Goal: Task Accomplishment & Management: Complete application form

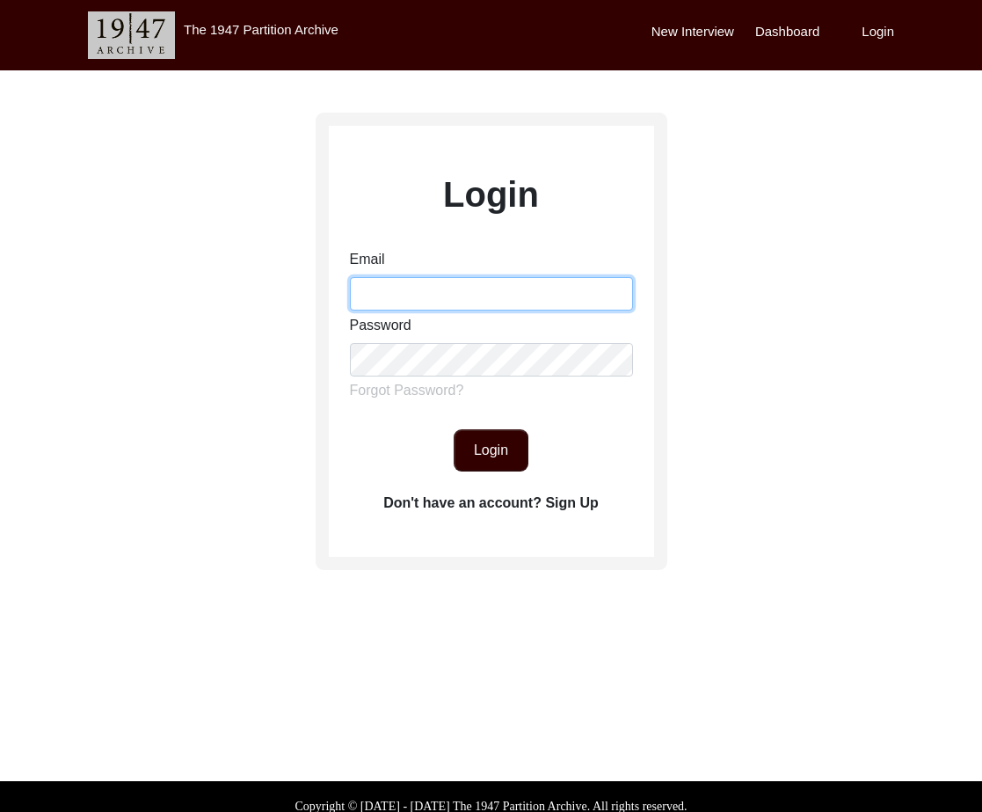
drag, startPoint x: 438, startPoint y: 285, endPoint x: 449, endPoint y: 293, distance: 13.9
click at [440, 284] on input "Email" at bounding box center [491, 293] width 283 height 33
type input "[EMAIL_ADDRESS][DOMAIN_NAME]"
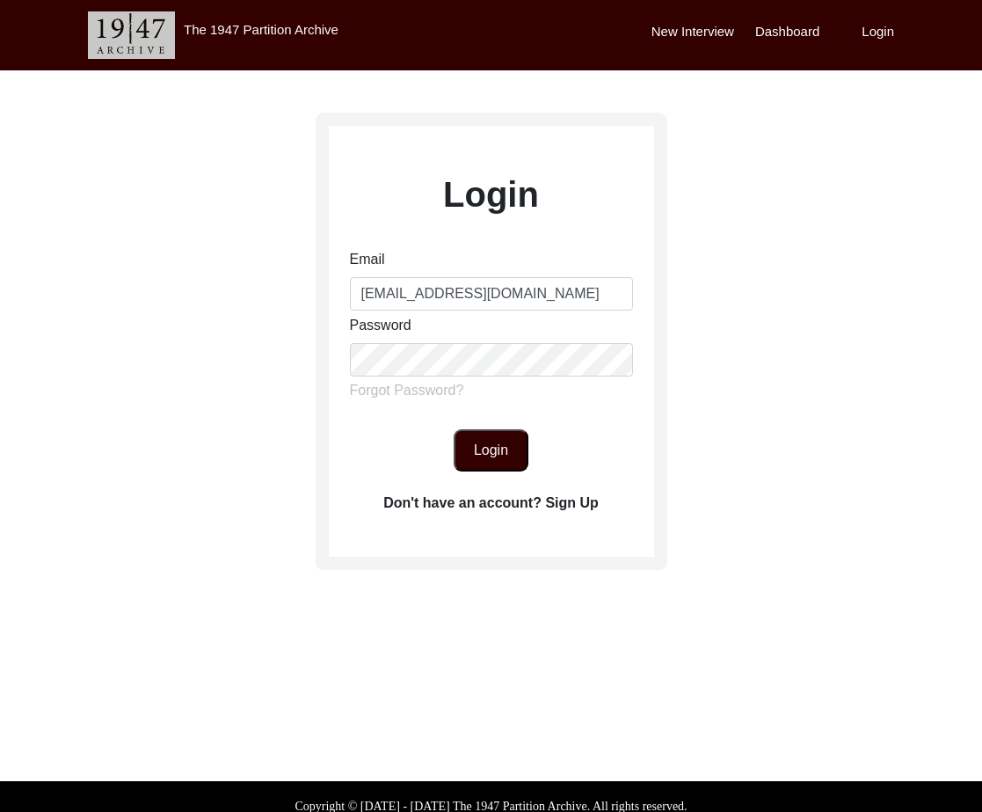
click at [481, 466] on button "Login" at bounding box center [491, 450] width 75 height 42
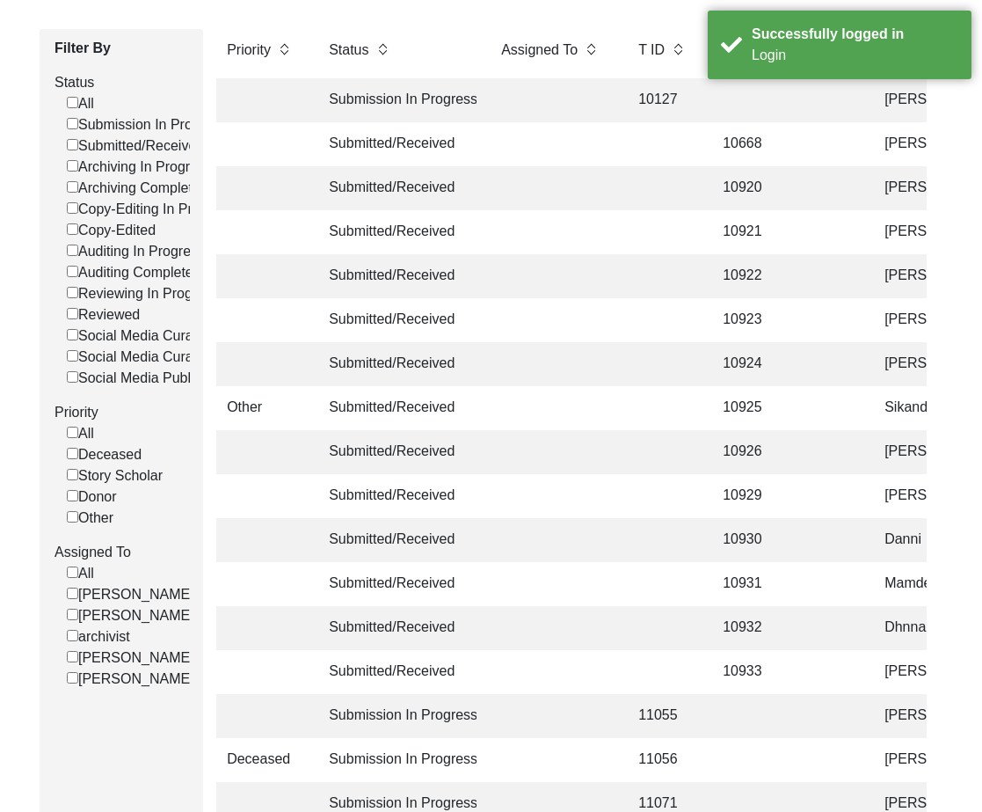
click at [135, 655] on label "[PERSON_NAME]" at bounding box center [131, 657] width 128 height 21
click at [78, 655] on input "[PERSON_NAME]" at bounding box center [72, 656] width 11 height 11
checkbox input "false"
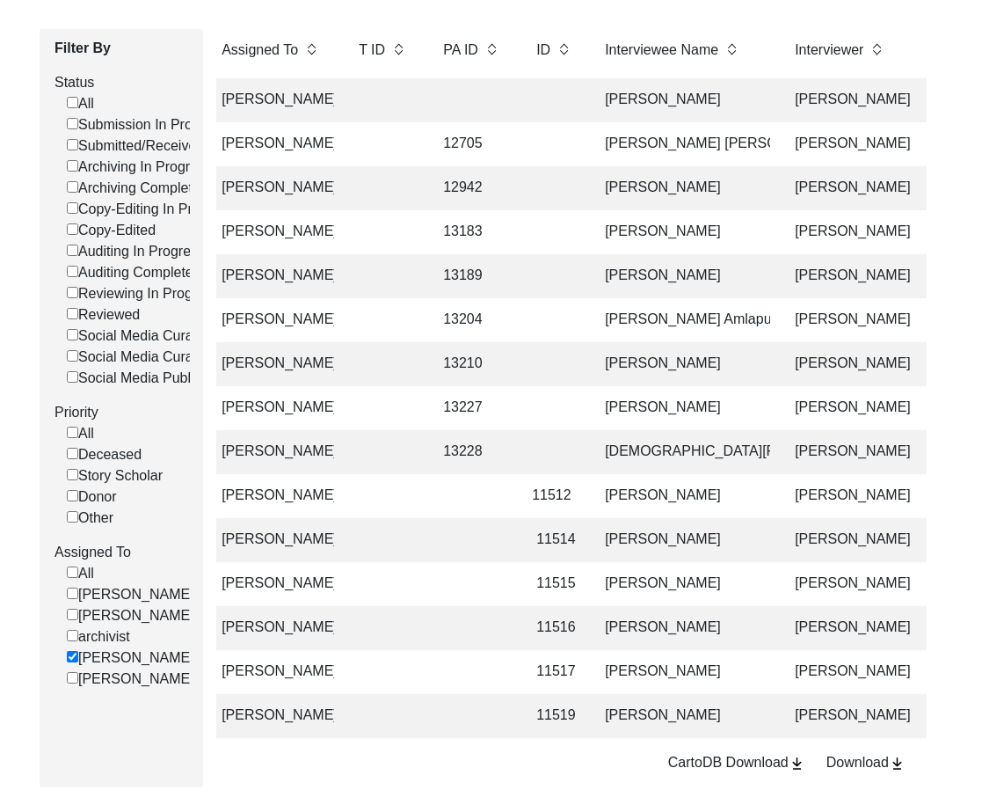
scroll to position [0, 321]
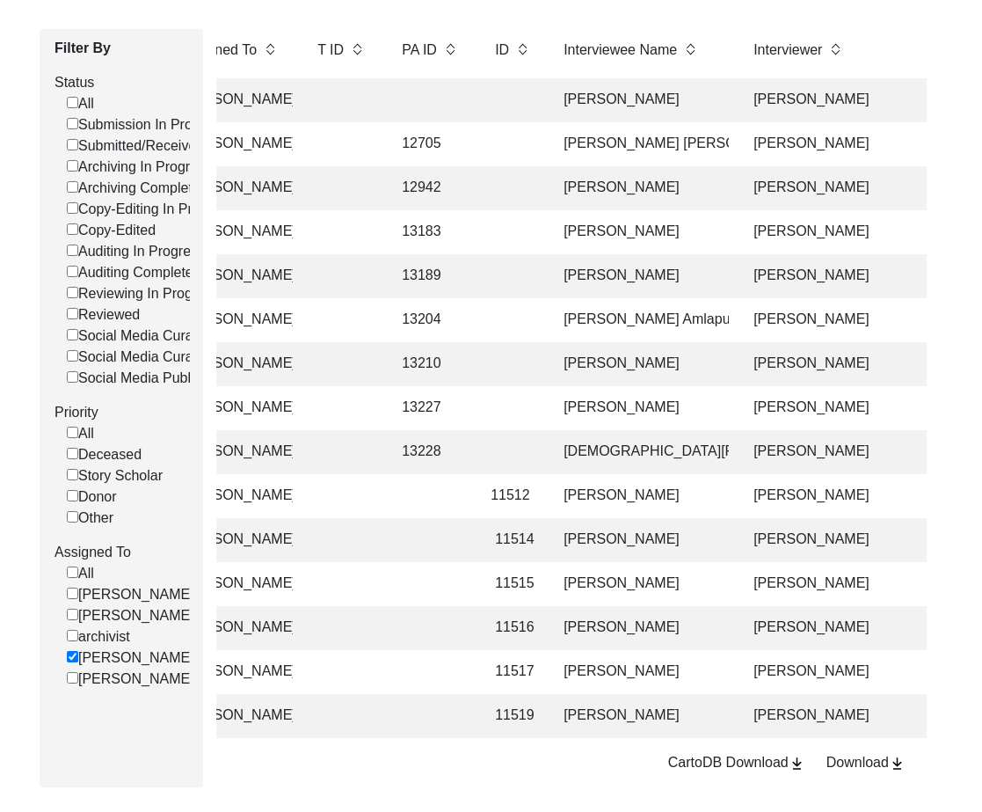
click at [610, 376] on td "[PERSON_NAME]" at bounding box center [641, 364] width 176 height 44
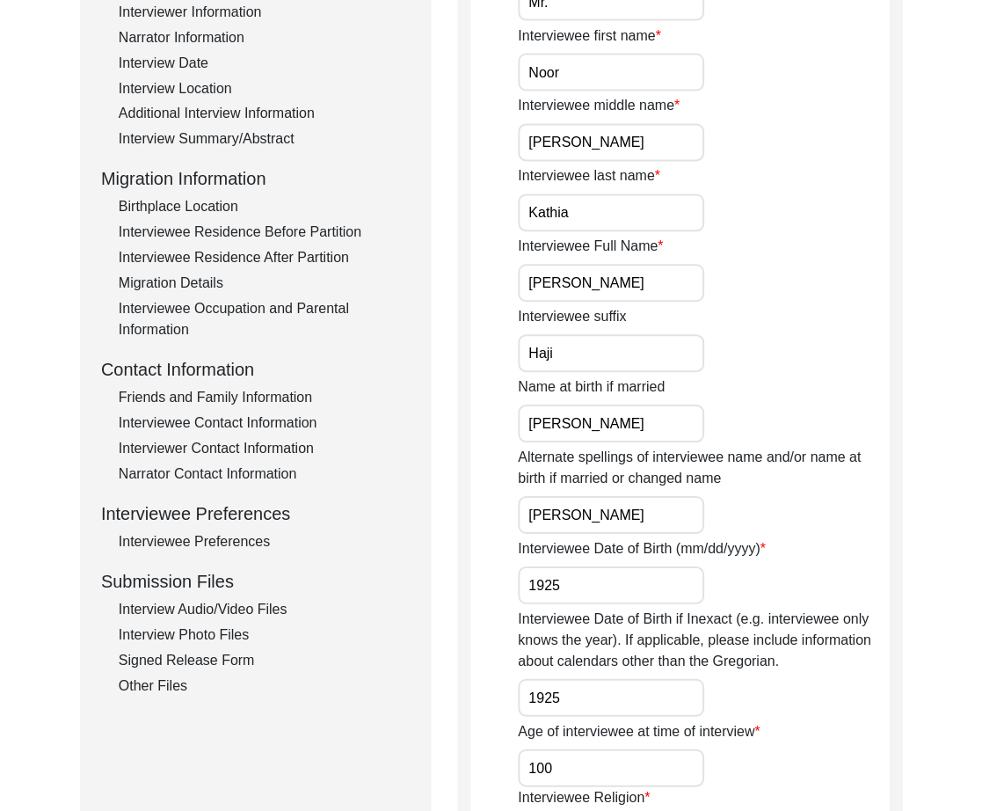
scroll to position [383, 0]
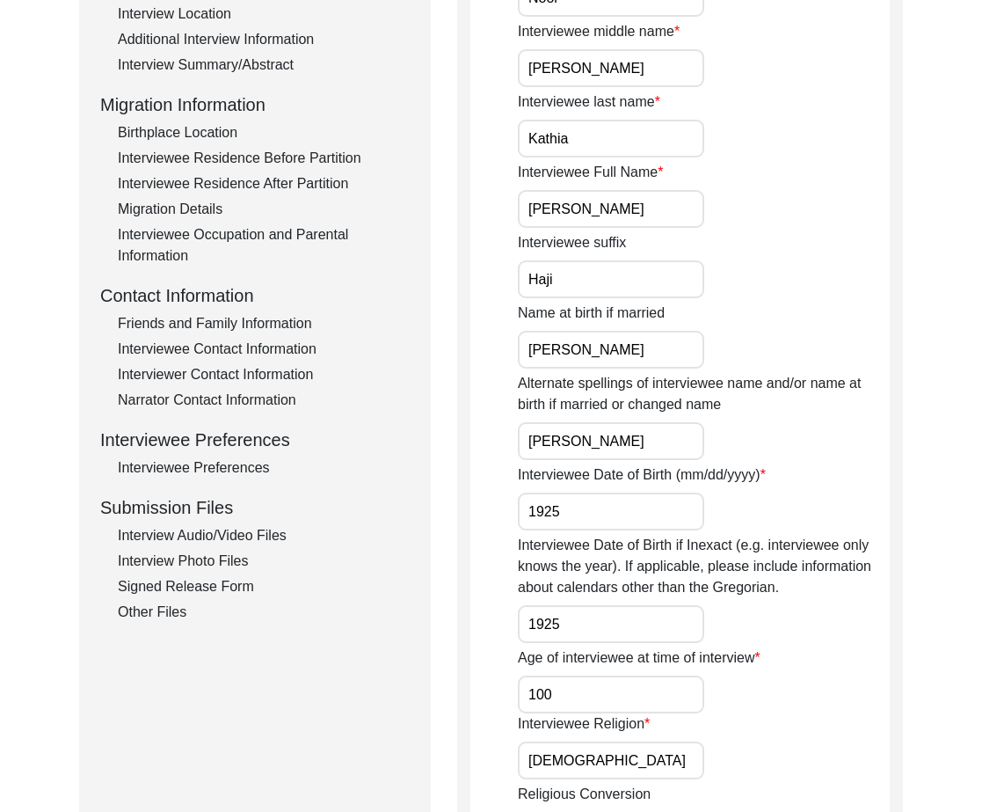
click at [269, 529] on div "Interview Audio/Video Files" at bounding box center [264, 535] width 292 height 21
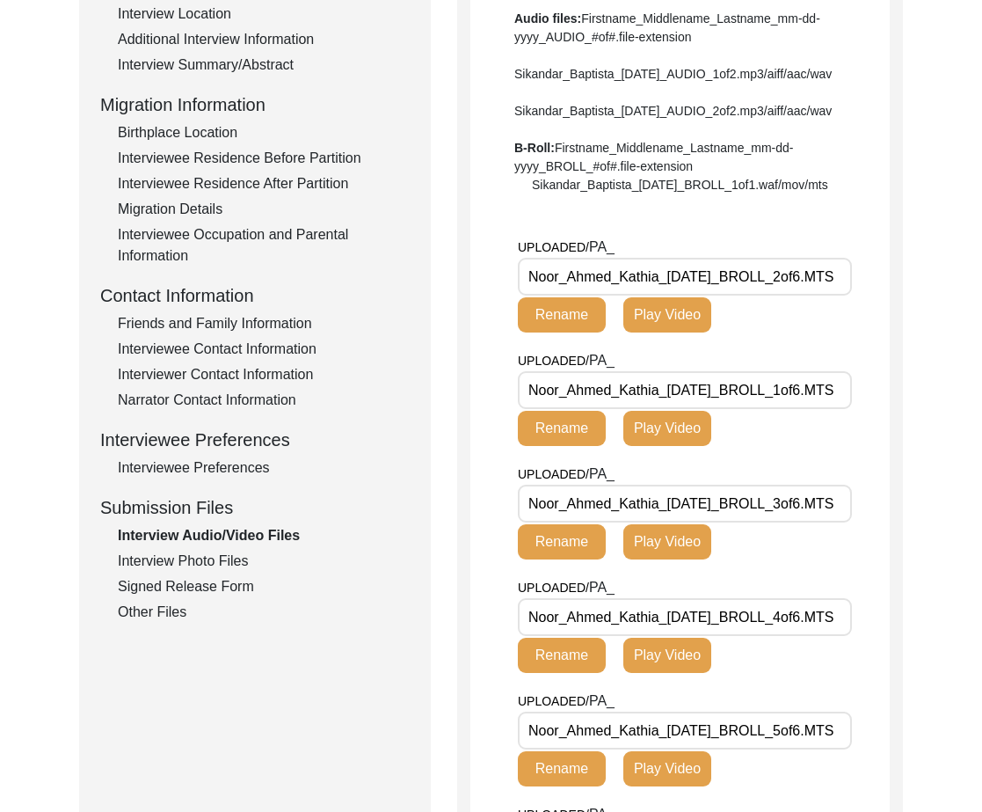
drag, startPoint x: 665, startPoint y: 329, endPoint x: 486, endPoint y: 339, distance: 179.7
click at [486, 339] on app-file-uploader "UPLOADED/ PA_ Noor_Ahmed_Kathia_[DATE]_BROLL_2of6.MTS Rename Play Video UPLOADE…" at bounding box center [681, 761] width 420 height 1048
click at [655, 296] on input "Noor_Ahmed_Kathia_[DATE]_BROLL_2of6.MTS" at bounding box center [685, 277] width 334 height 38
drag, startPoint x: 659, startPoint y: 328, endPoint x: 435, endPoint y: 324, distance: 223.4
click at [435, 324] on div "Submission Form Archivist Interview Information Interviewee Information Intervi…" at bounding box center [491, 555] width 824 height 1485
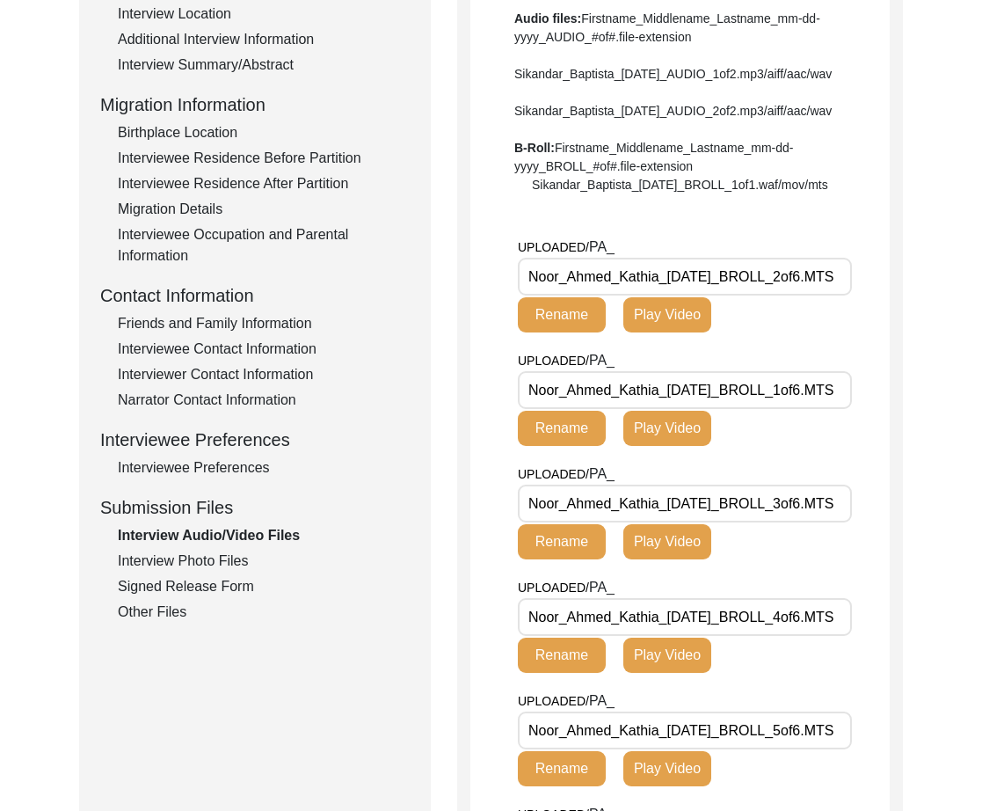
paste input "_"
type input "Noor_Ahmed_Kathia__[DATE]_BROLL_2of6.MTS"
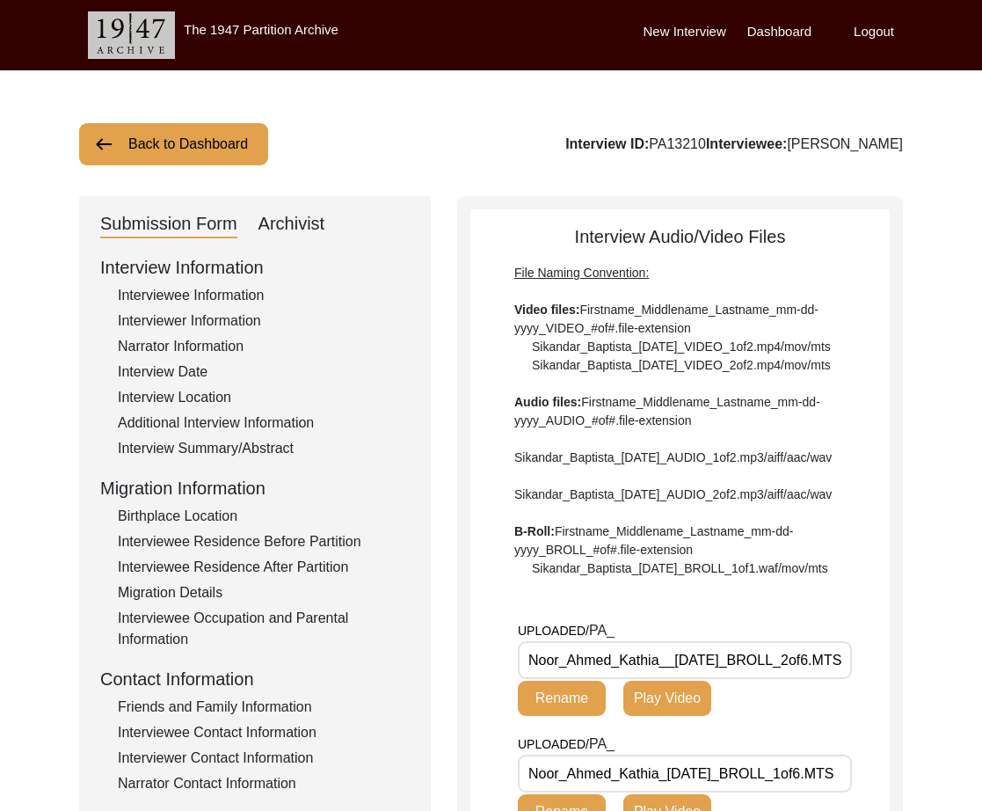
click at [186, 130] on button "Back to Dashboard" at bounding box center [173, 144] width 189 height 42
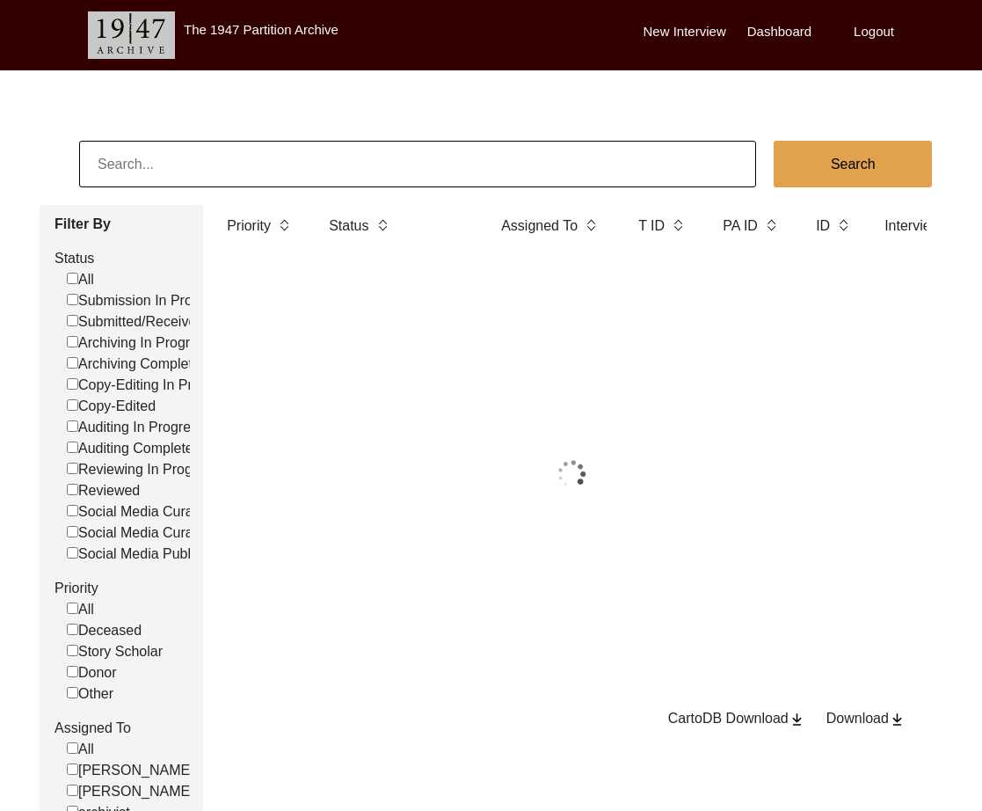
click at [128, 168] on input at bounding box center [417, 164] width 677 height 47
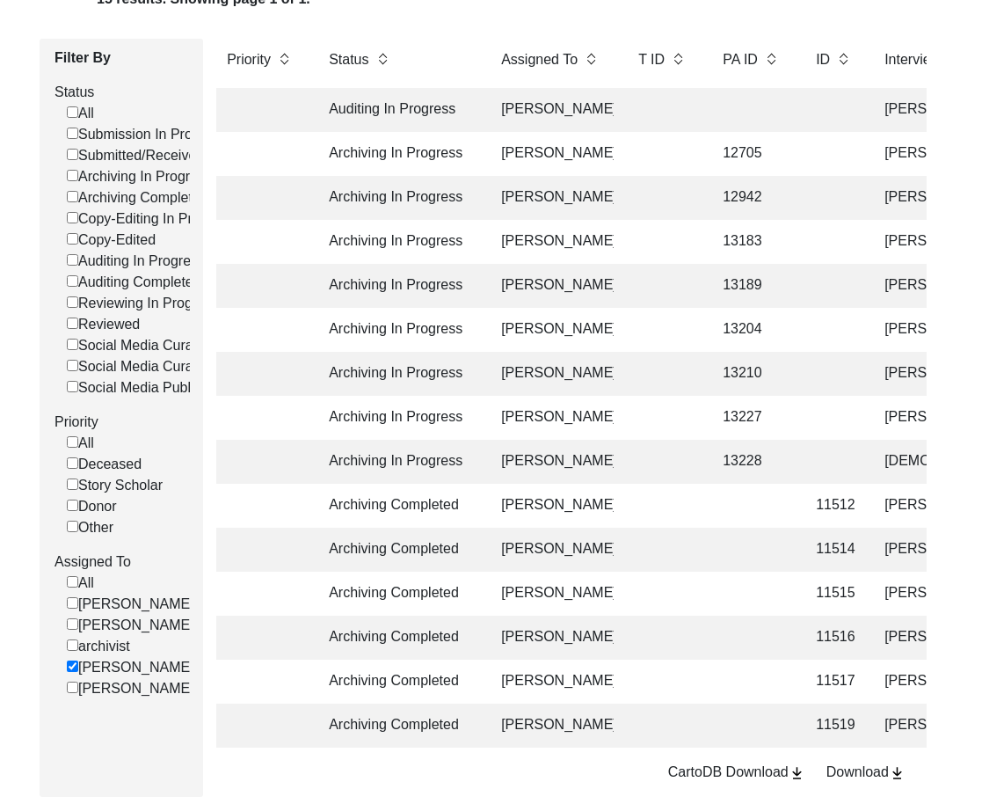
scroll to position [0, 163]
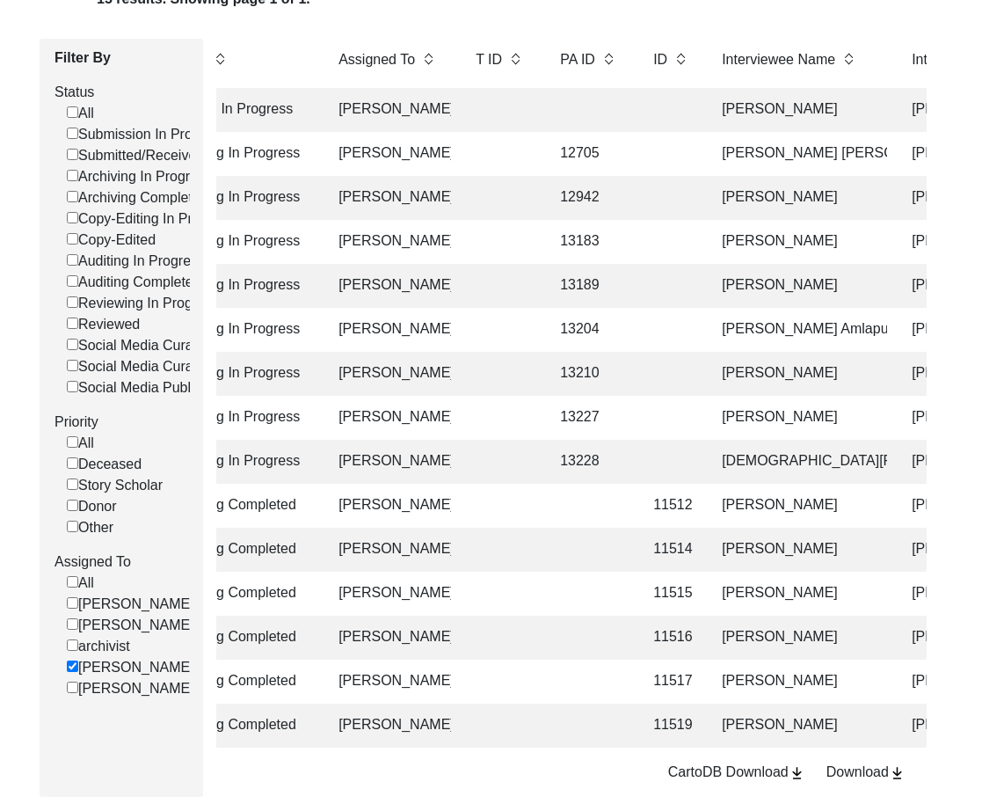
click at [621, 421] on td "13227" at bounding box center [589, 418] width 79 height 44
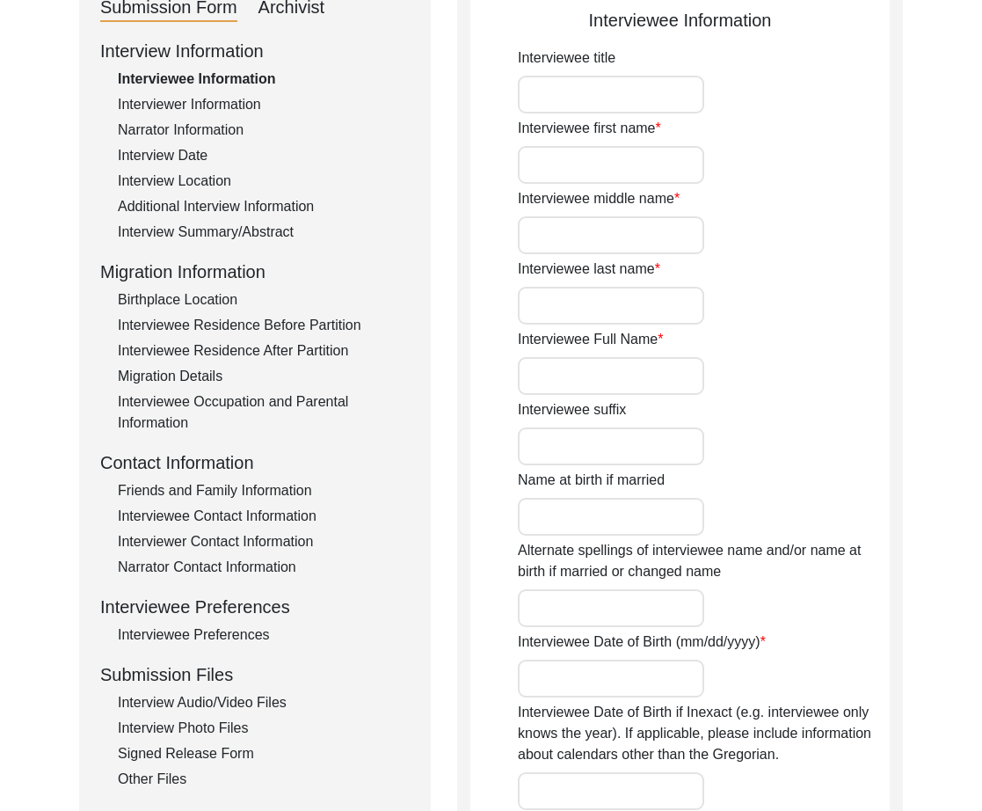
type input "Mr."
type input "[DEMOGRAPHIC_DATA]"
type input "Jameel"
type input "Rajput"
type input "[PERSON_NAME]"
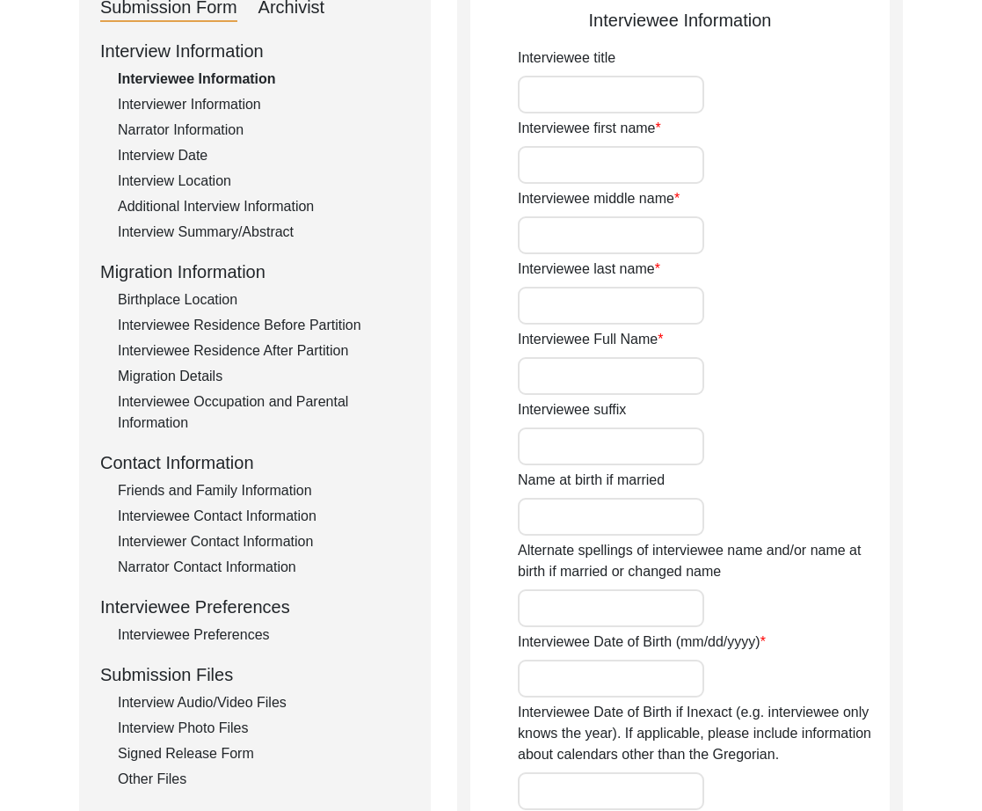
type input "N/A"
type input "[PERSON_NAME]"
type input "1935"
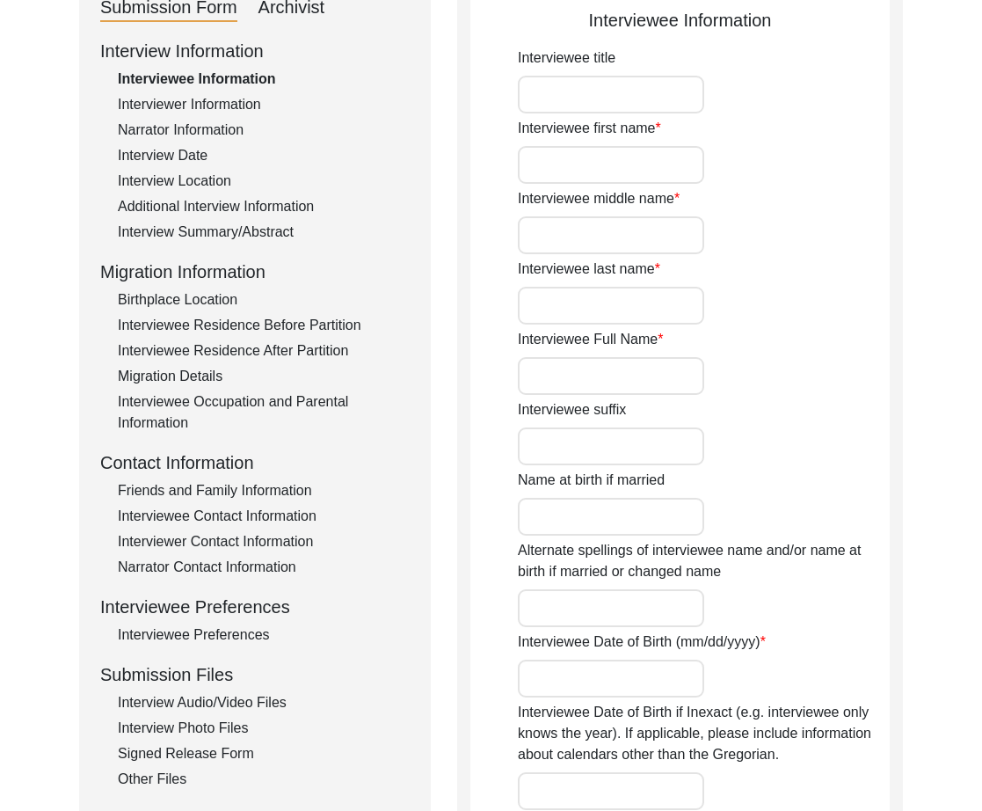
type input "90"
type input "[DEMOGRAPHIC_DATA]"
type input "N/A"
type textarea "N/A"
type input "Punjabi"
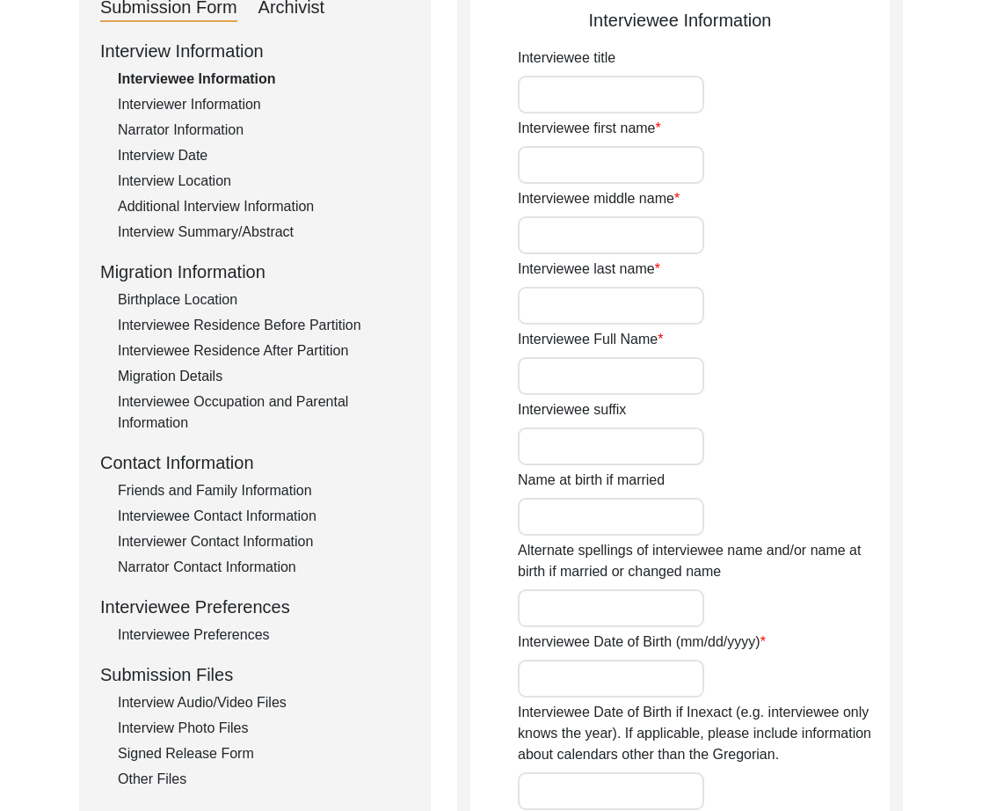
type input "Malwai"
type input "[DEMOGRAPHIC_DATA]"
type input "Rajput (Ghoray wah)"
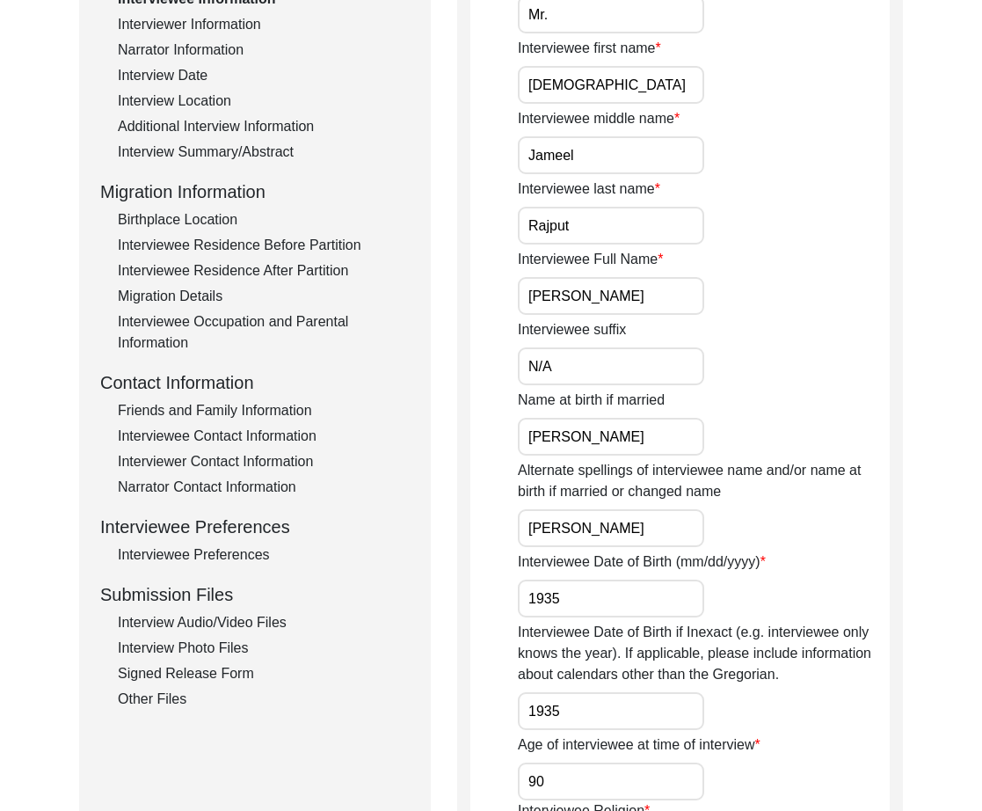
scroll to position [350, 0]
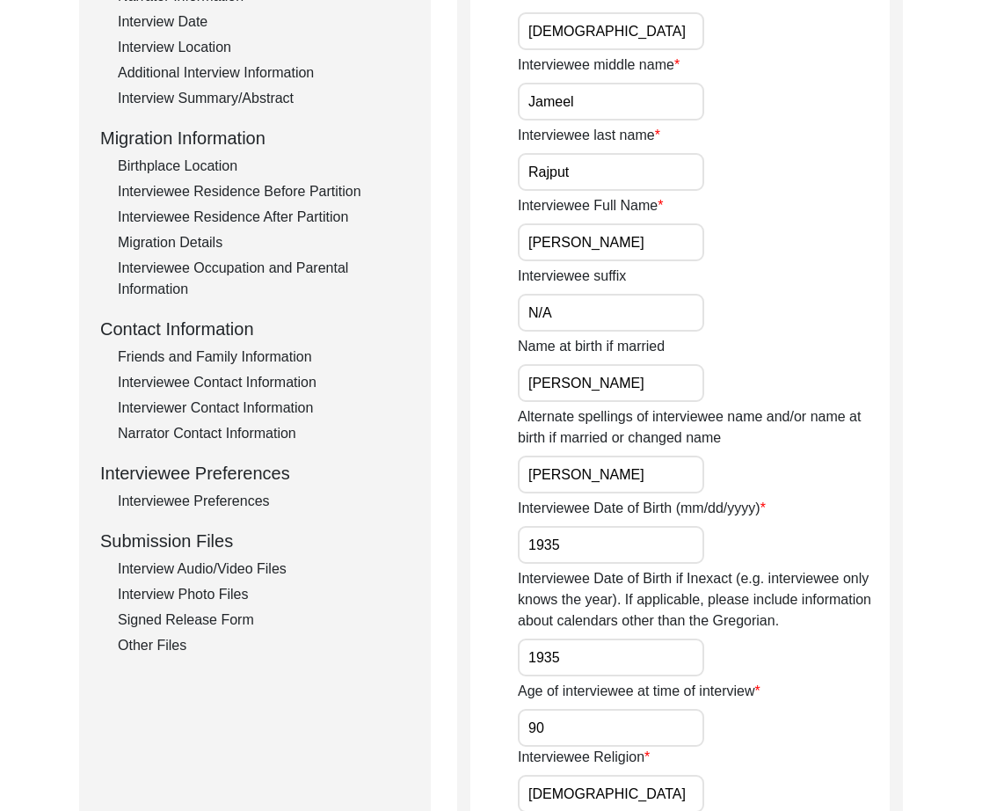
click at [227, 600] on div "Interview Photo Files" at bounding box center [264, 594] width 292 height 21
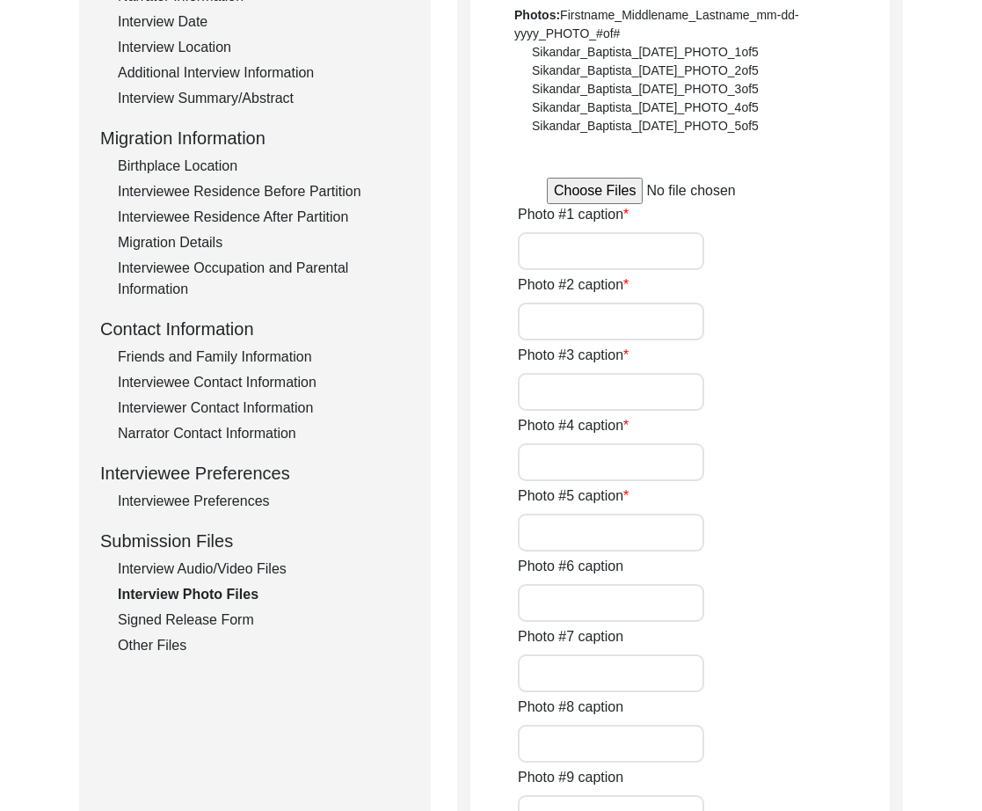
type input "[PERSON_NAME] [PERSON_NAME]"
type input "[PERSON_NAME]"
type input "[PERSON_NAME] with interviewer [PERSON_NAME]"
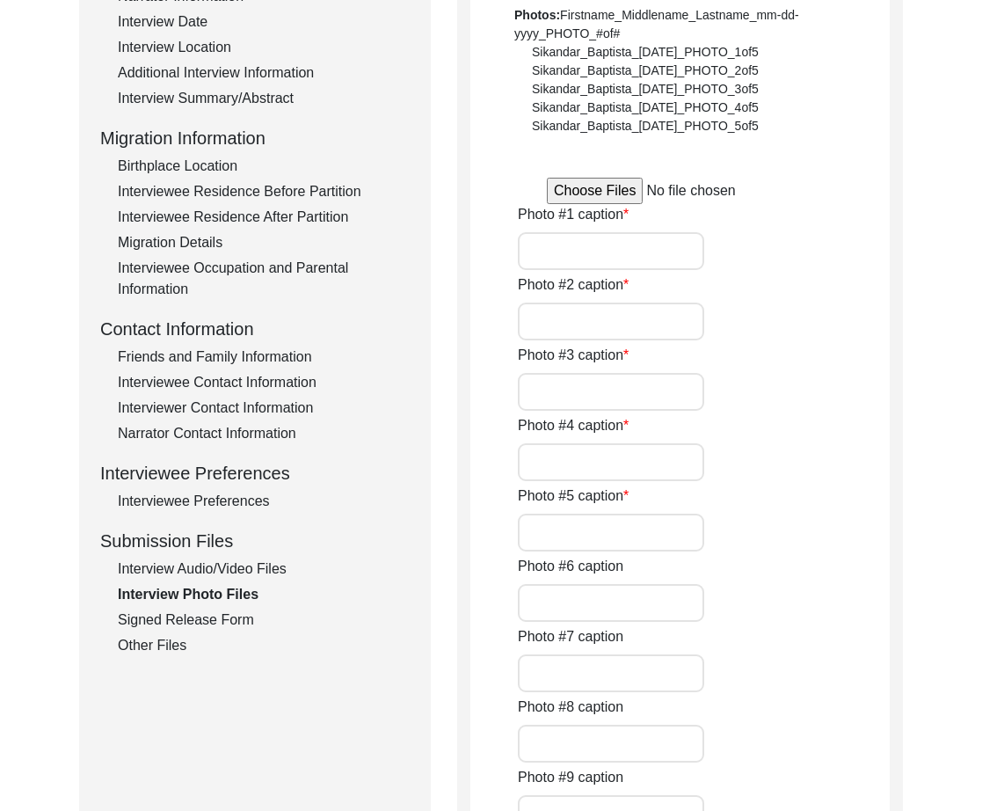
type input "[PERSON_NAME]"
type input "N/A"
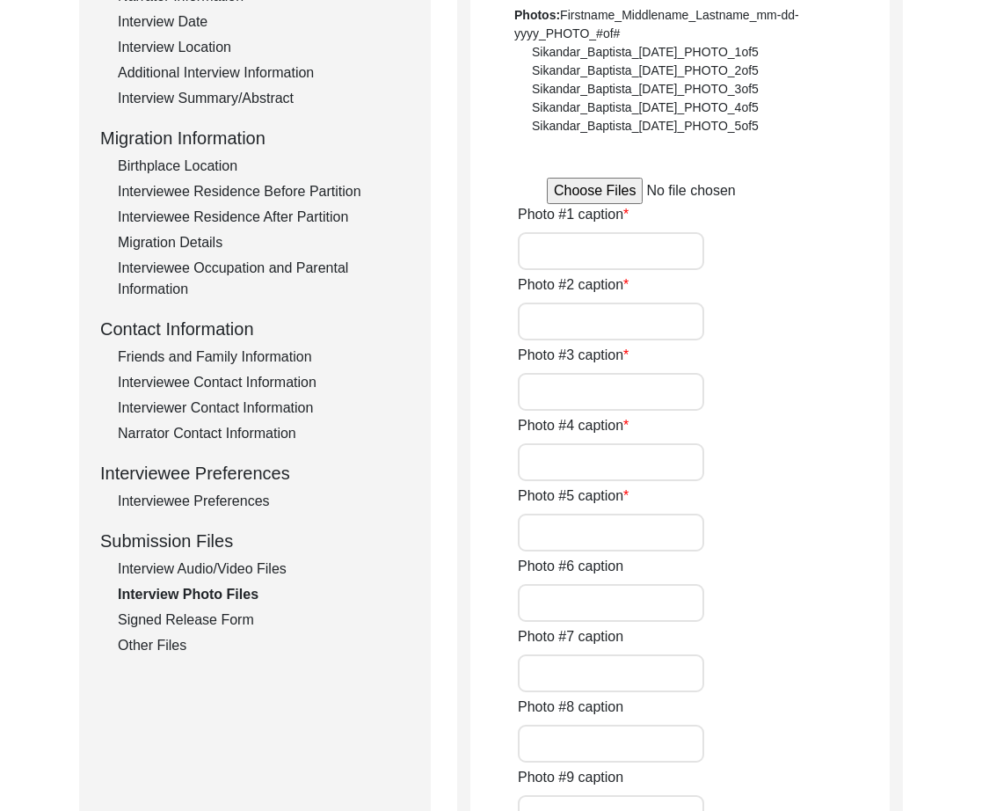
type input "N/A"
type textarea "N/A"
type input "N/A"
type input "JpG"
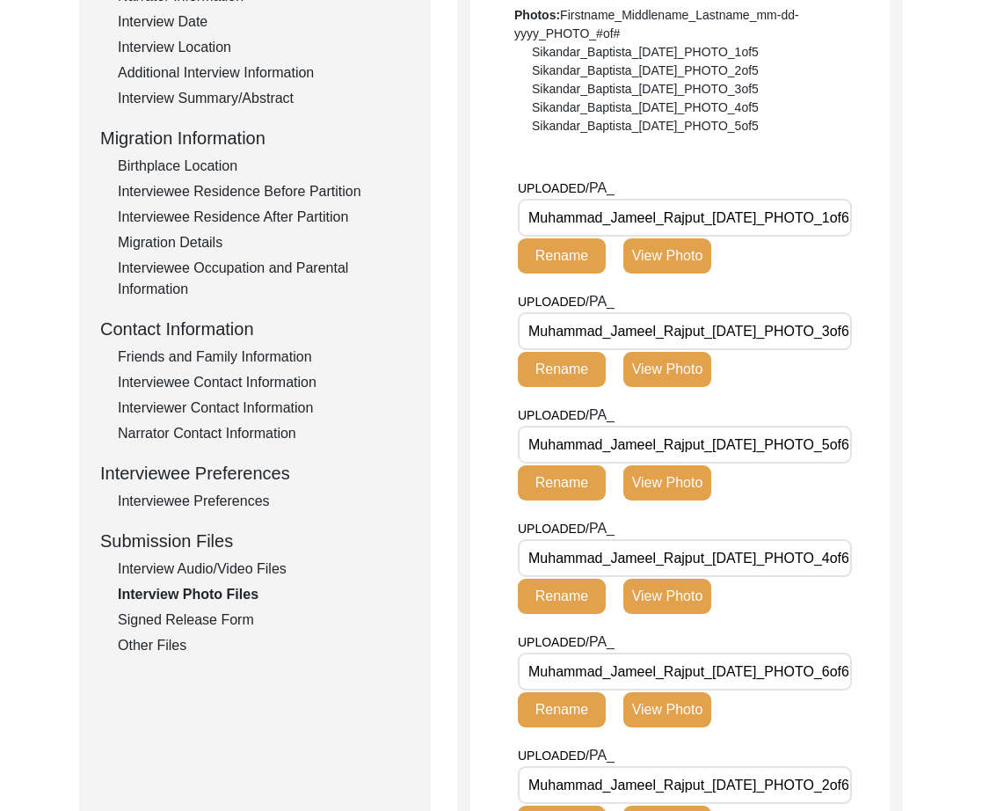
drag, startPoint x: 703, startPoint y: 214, endPoint x: 478, endPoint y: 221, distance: 224.4
click at [478, 221] on app-file-uploader "UPLOADED/ PA_ Muhammad_Jameel_Rajput_[DATE]_PHOTO_1of6.jpg Rename View Photo UP…" at bounding box center [681, 531] width 420 height 707
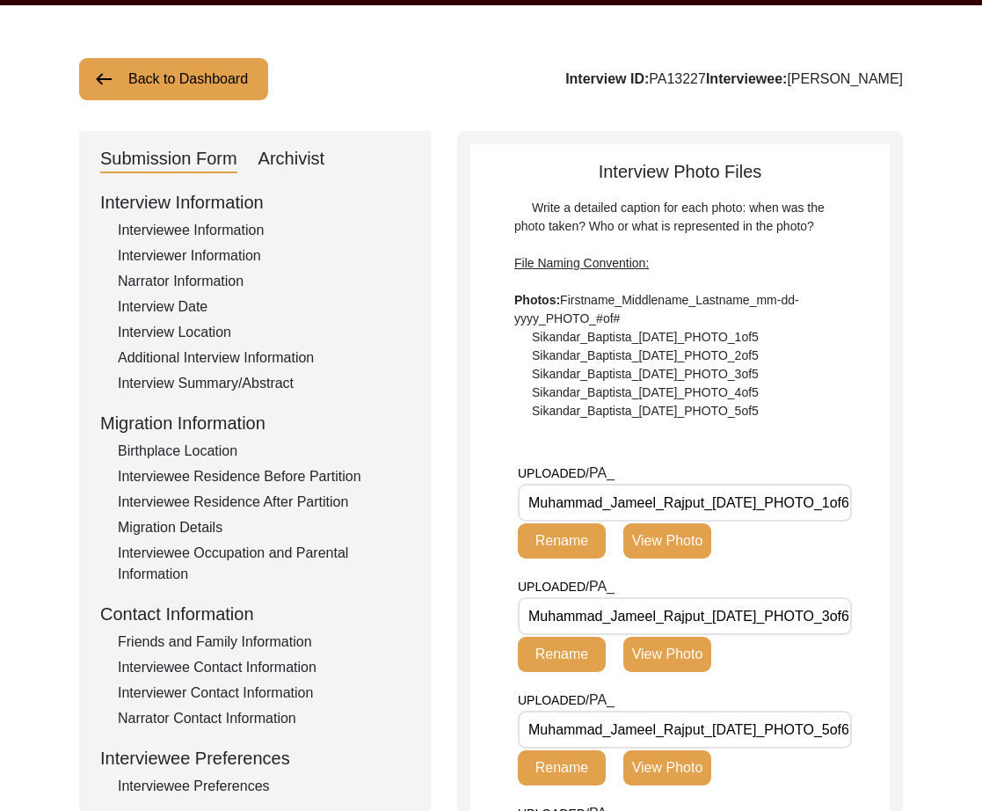
scroll to position [0, 0]
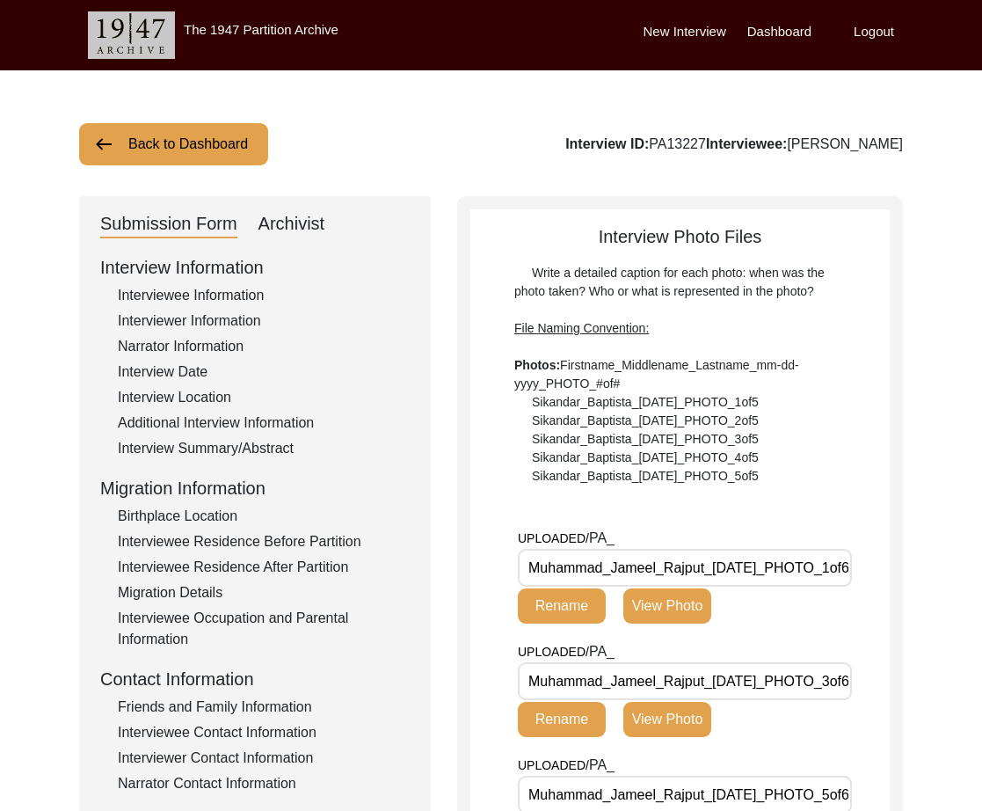
drag, startPoint x: 878, startPoint y: 33, endPoint x: 836, endPoint y: 5, distance: 50.3
click at [878, 33] on label "Logout" at bounding box center [874, 32] width 40 height 20
